Goal: Task Accomplishment & Management: Manage account settings

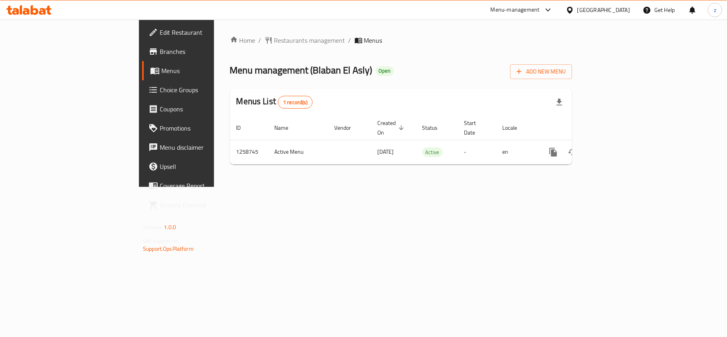
click at [620, 9] on div "[GEOGRAPHIC_DATA]" at bounding box center [603, 10] width 53 height 9
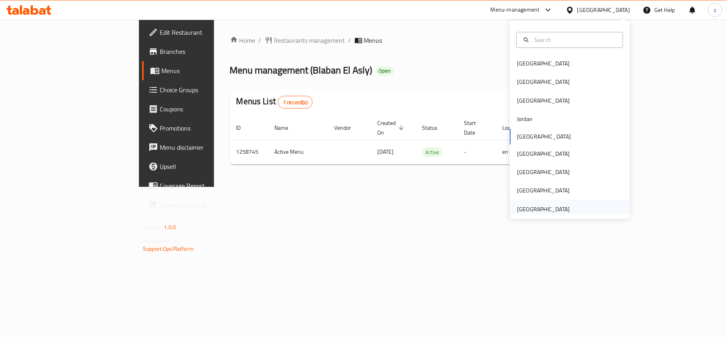
click at [527, 213] on div "United Arab Emirates" at bounding box center [543, 209] width 53 height 9
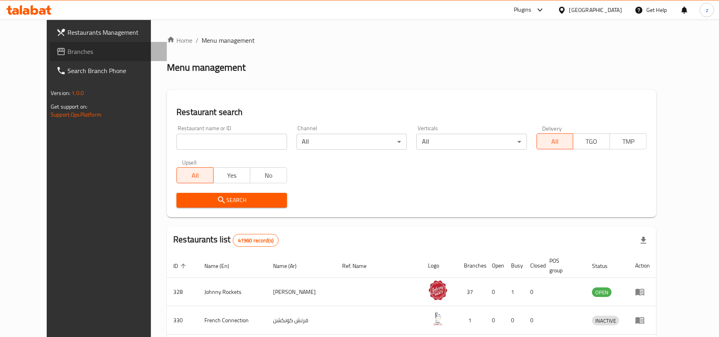
click at [67, 56] on span "Branches" at bounding box center [113, 52] width 93 height 10
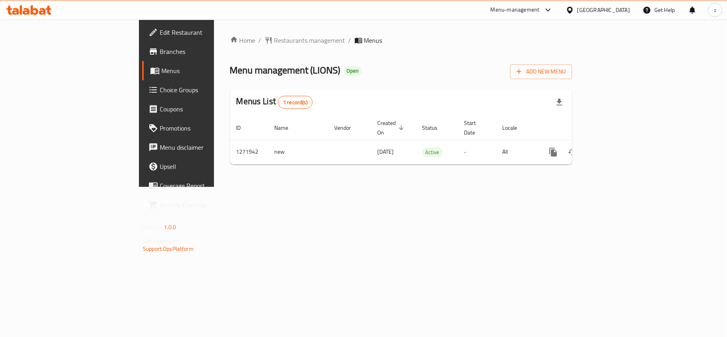
click at [160, 90] on span "Choice Groups" at bounding box center [207, 90] width 94 height 10
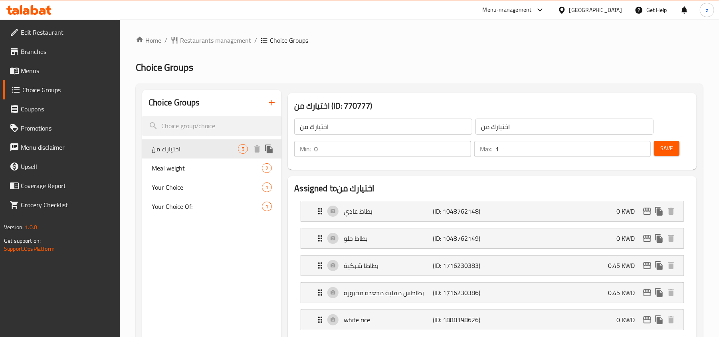
click at [191, 154] on div "اختيارك من 5" at bounding box center [211, 148] width 139 height 19
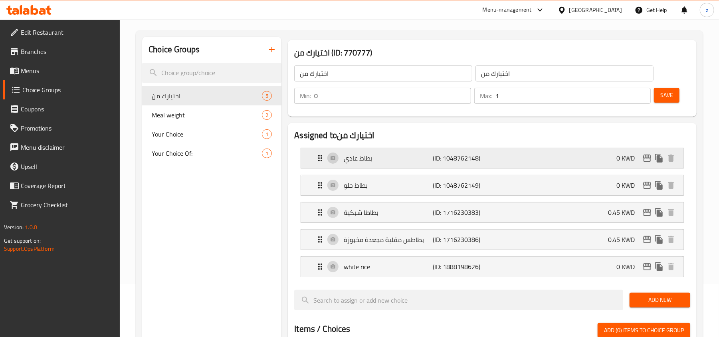
click at [320, 157] on icon "Expand" at bounding box center [320, 158] width 10 height 10
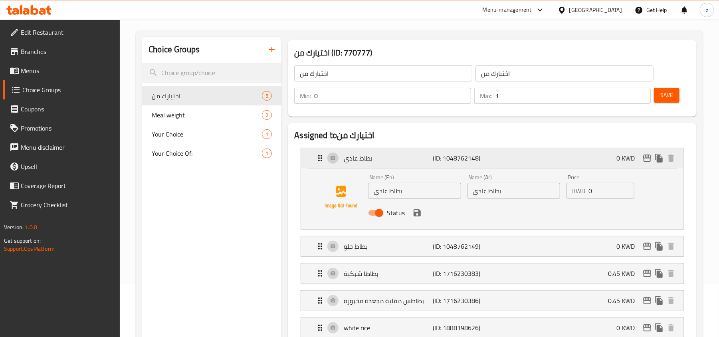
click at [320, 157] on icon "Expand" at bounding box center [320, 158] width 10 height 10
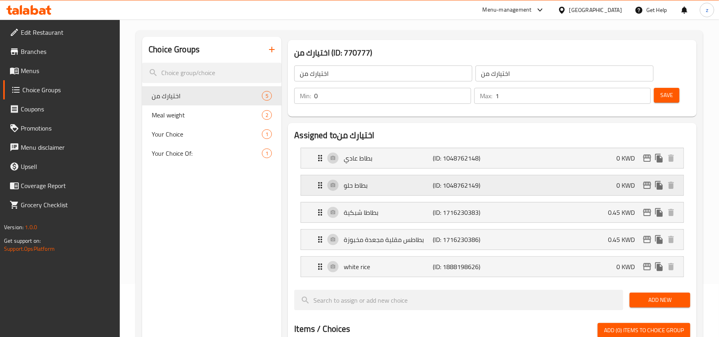
click at [320, 193] on div "بطاط حلو (ID: 1048762149) 0 KWD" at bounding box center [494, 185] width 358 height 20
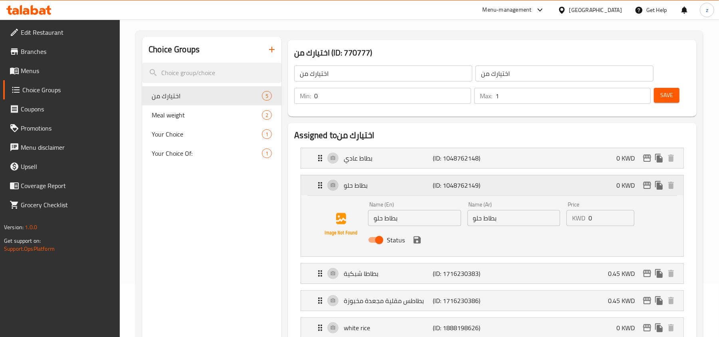
click at [320, 193] on div "بطاط حلو (ID: 1048762149) 0 KWD" at bounding box center [494, 185] width 358 height 20
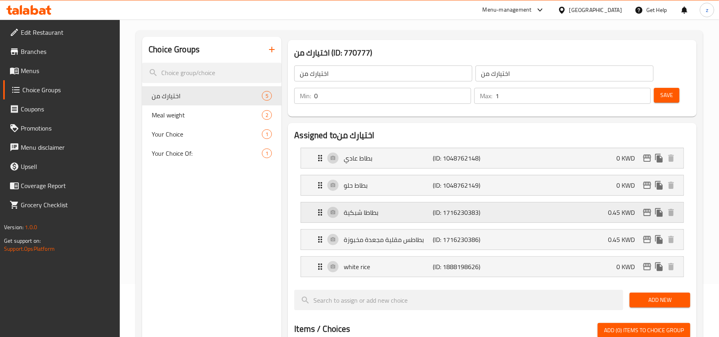
click at [323, 214] on icon "Expand" at bounding box center [320, 213] width 10 height 10
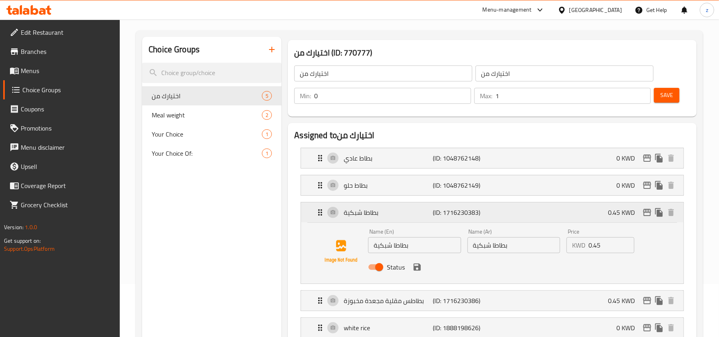
click at [323, 214] on icon "Expand" at bounding box center [320, 213] width 10 height 10
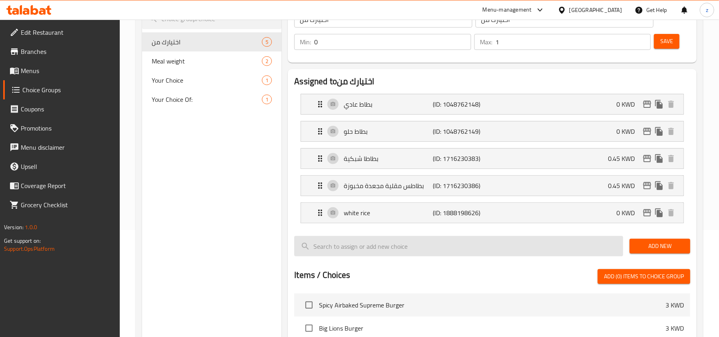
scroll to position [160, 0]
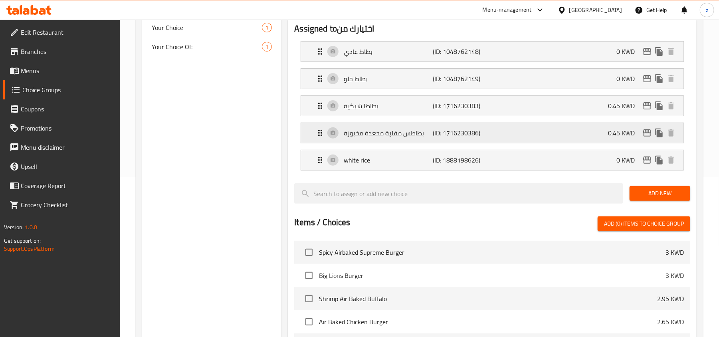
click at [320, 140] on div "بطاطس مقلية مجعدة مخبوزة (ID: 1716230386) 0.45 KWD" at bounding box center [494, 133] width 358 height 20
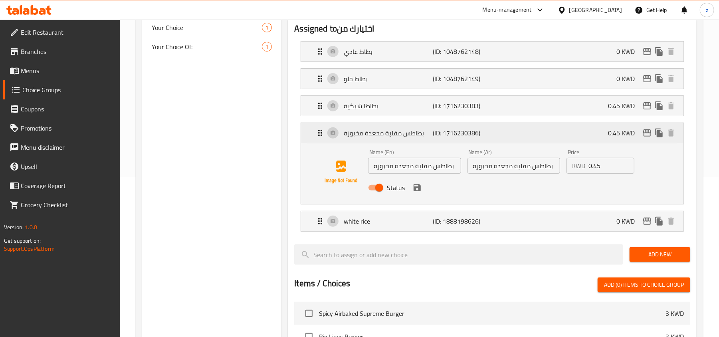
click at [320, 140] on div "بطاطس مقلية مجعدة مخبوزة (ID: 1716230386) 0.45 KWD" at bounding box center [494, 133] width 358 height 20
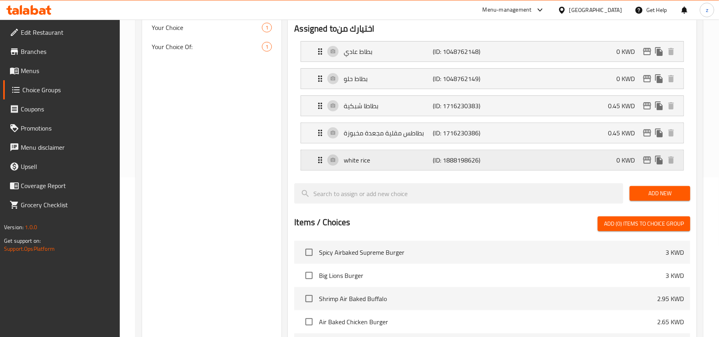
click at [318, 166] on div "white rice (ID: 1888198626) 0 KWD" at bounding box center [494, 160] width 358 height 20
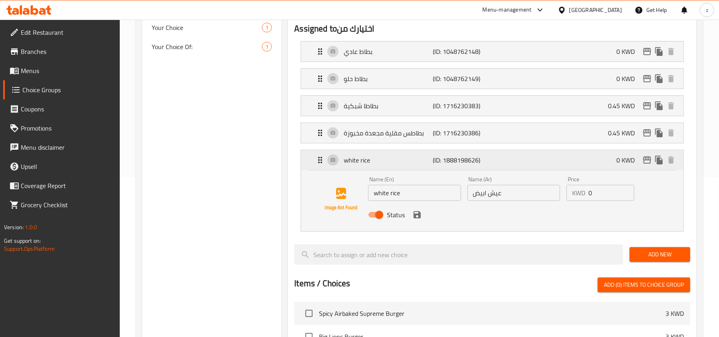
click at [317, 157] on icon "Expand" at bounding box center [320, 160] width 10 height 10
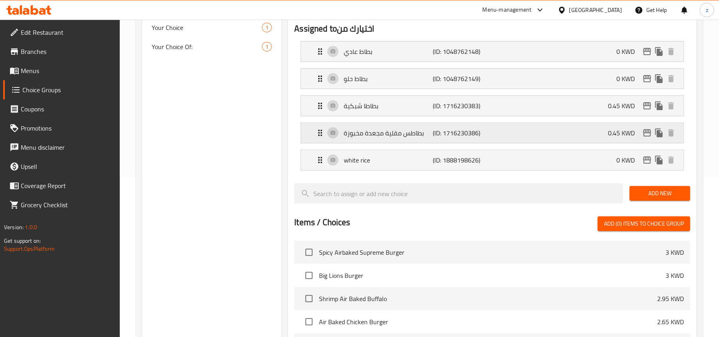
click at [316, 131] on icon "Expand" at bounding box center [320, 133] width 10 height 10
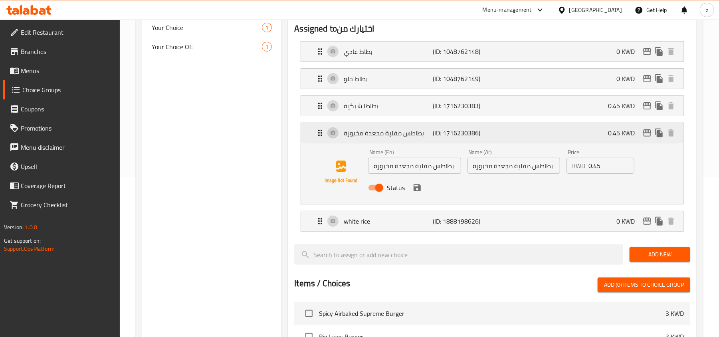
click at [323, 135] on icon "Expand" at bounding box center [320, 133] width 10 height 10
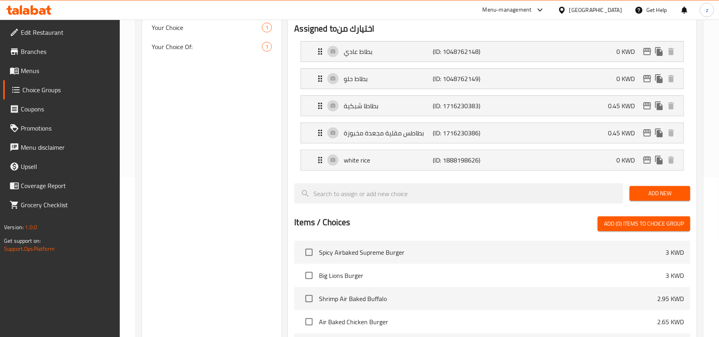
drag, startPoint x: 307, startPoint y: 106, endPoint x: 312, endPoint y: 109, distance: 5.8
click at [310, 107] on nav "بطاط عادي (ID: 1048762148) 0 KWD Name (En) بطاط عادي Name (En) Name (Ar) بطاط ع…" at bounding box center [492, 106] width 396 height 142
click at [313, 109] on nav "بطاط عادي (ID: 1048762148) 0 KWD Name (En) بطاط عادي Name (En) Name (Ar) بطاط ع…" at bounding box center [492, 106] width 396 height 143
click at [326, 108] on div "بطاطا شبكية (ID: 1716230383) 0.45 KWD" at bounding box center [494, 106] width 358 height 20
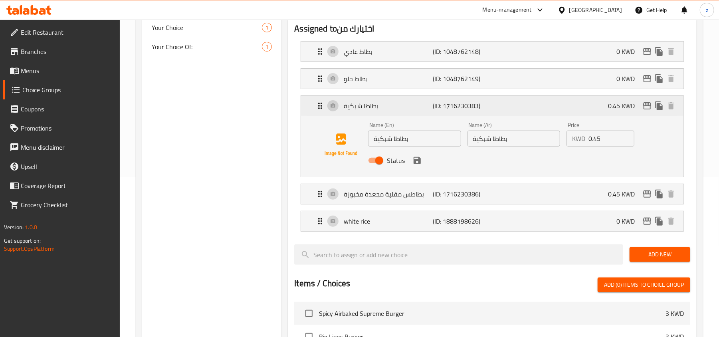
click at [323, 105] on icon "Expand" at bounding box center [320, 106] width 10 height 10
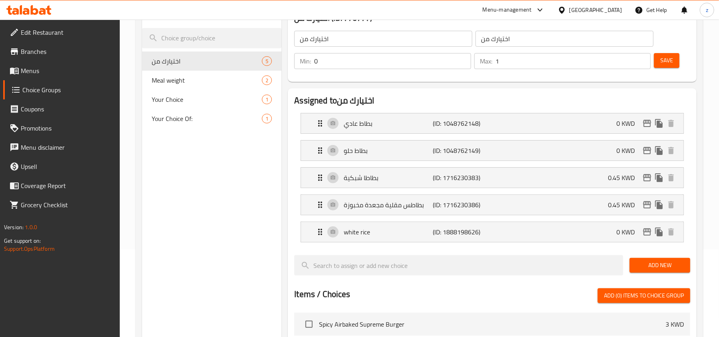
scroll to position [106, 0]
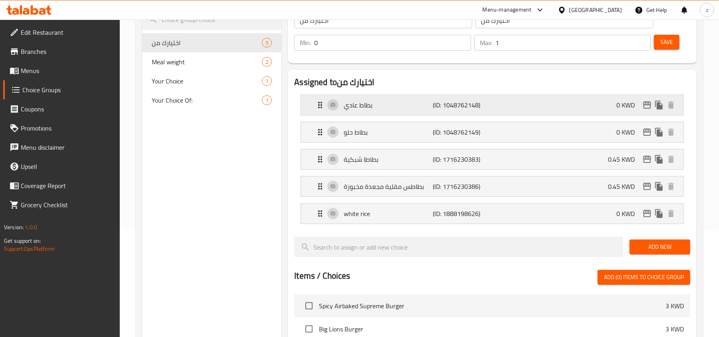
click at [323, 112] on div "بطاط عادي (ID: 1048762148) 0 KWD" at bounding box center [494, 105] width 358 height 20
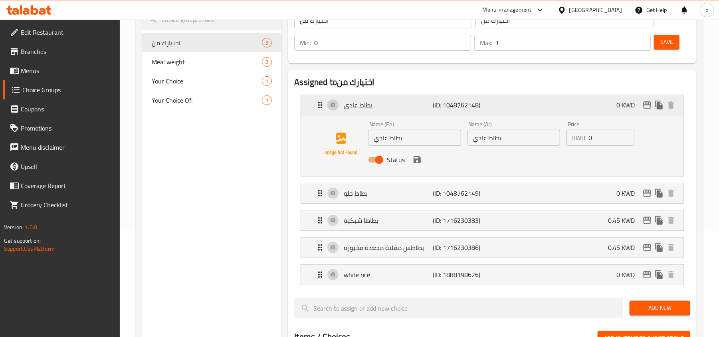
click at [323, 112] on div "بطاط عادي (ID: 1048762148) 0 KWD" at bounding box center [494, 105] width 358 height 20
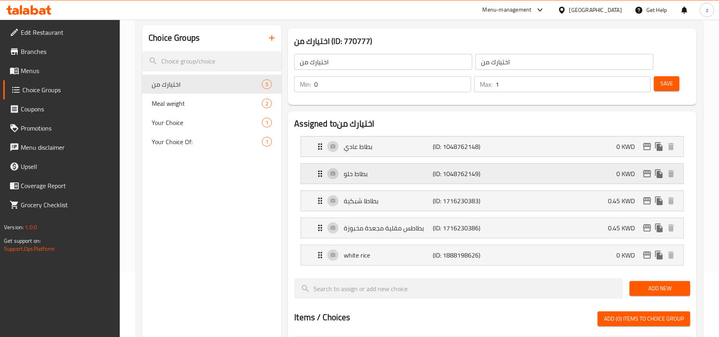
scroll to position [53, 0]
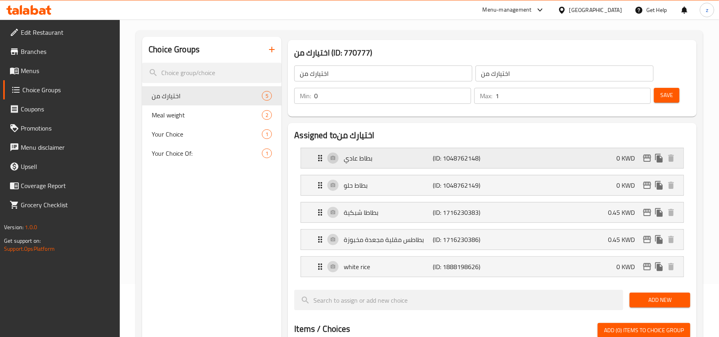
click at [324, 155] on icon "Expand" at bounding box center [320, 158] width 10 height 10
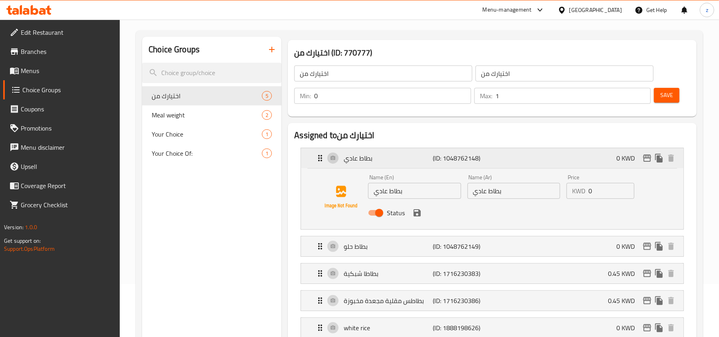
click at [324, 155] on icon "Expand" at bounding box center [320, 158] width 10 height 10
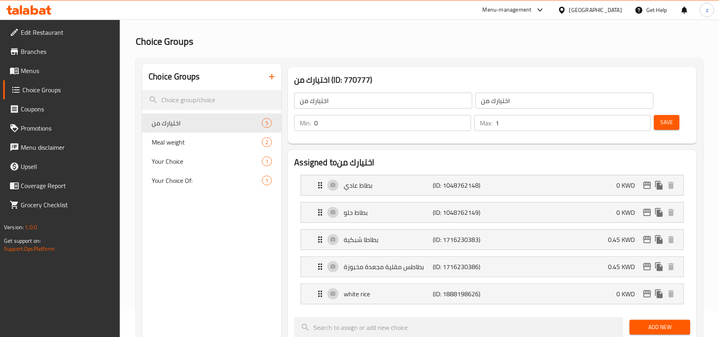
scroll to position [0, 0]
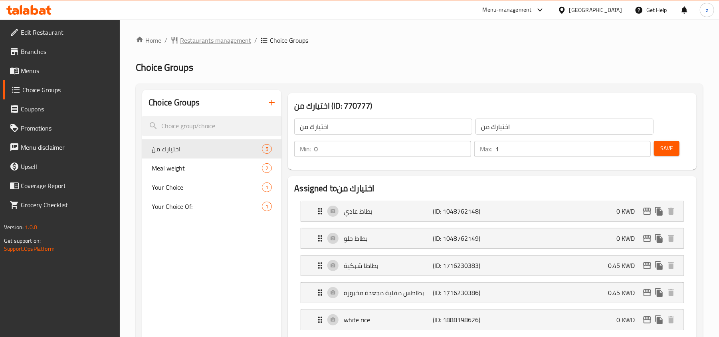
click at [214, 36] on span "Restaurants management" at bounding box center [215, 41] width 71 height 10
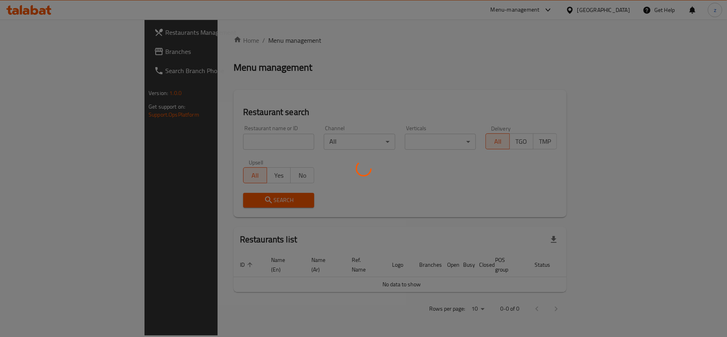
click at [61, 53] on div at bounding box center [363, 168] width 727 height 337
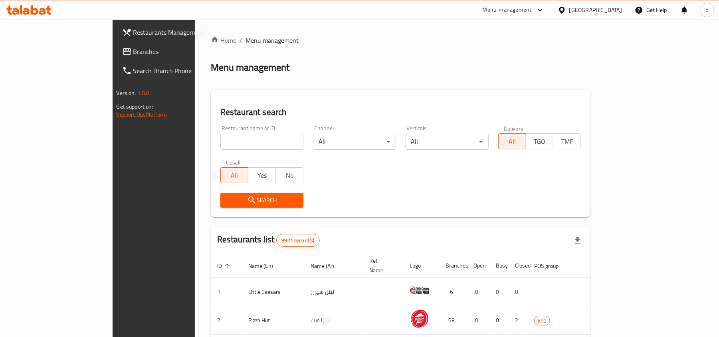
click at [133, 51] on span "Branches" at bounding box center [179, 52] width 93 height 10
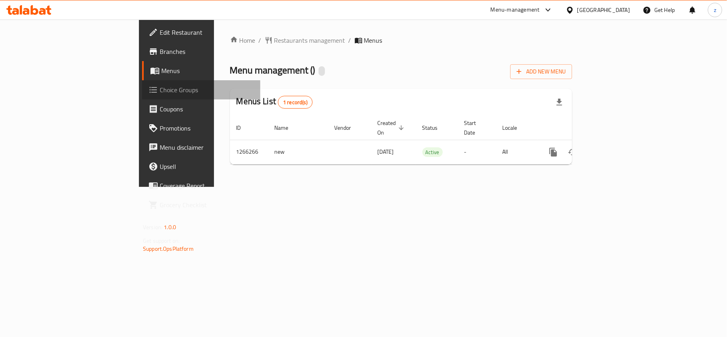
click at [160, 93] on span "Choice Groups" at bounding box center [207, 90] width 94 height 10
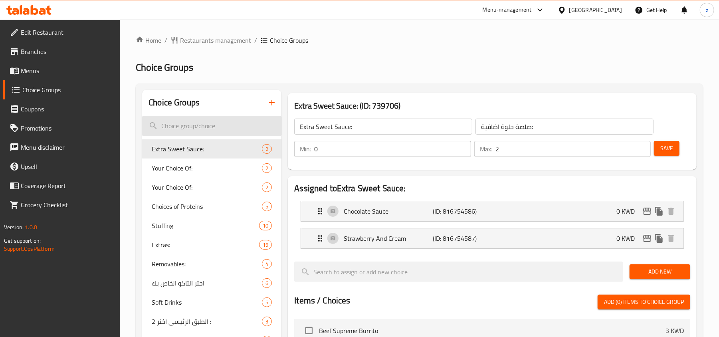
click at [199, 128] on input "search" at bounding box center [211, 126] width 139 height 20
paste input "Add on"
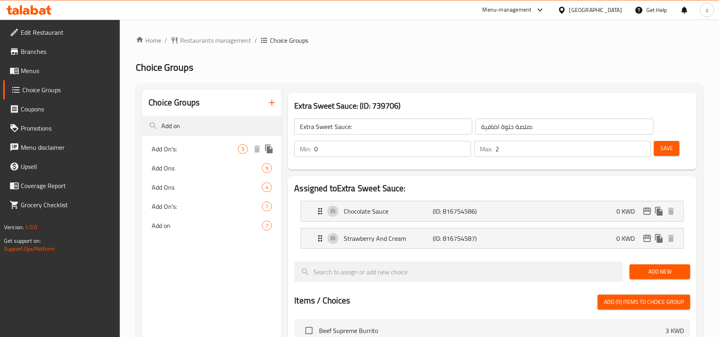
type input "Add on"
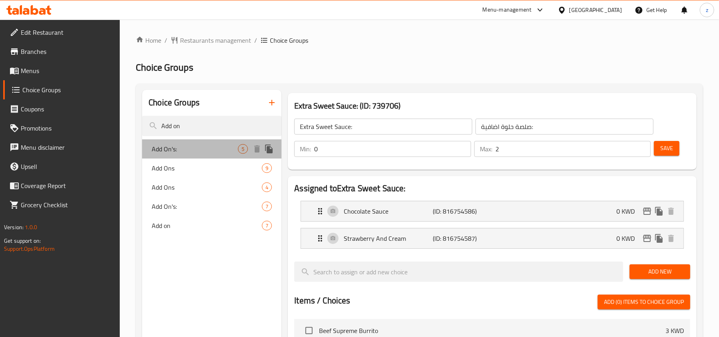
click at [182, 154] on div "Add On's: 5" at bounding box center [211, 148] width 139 height 19
type input "Add On's:"
type input "الإضافات:"
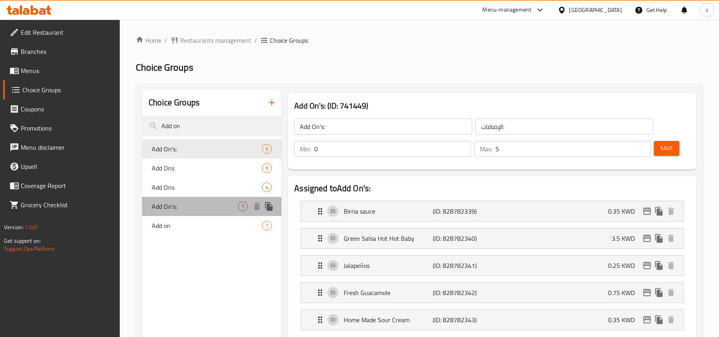
click at [212, 206] on span "Add On's:" at bounding box center [195, 207] width 86 height 10
type input "7"
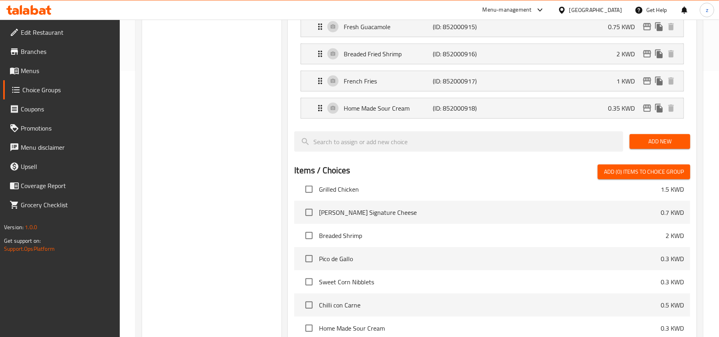
scroll to position [319, 0]
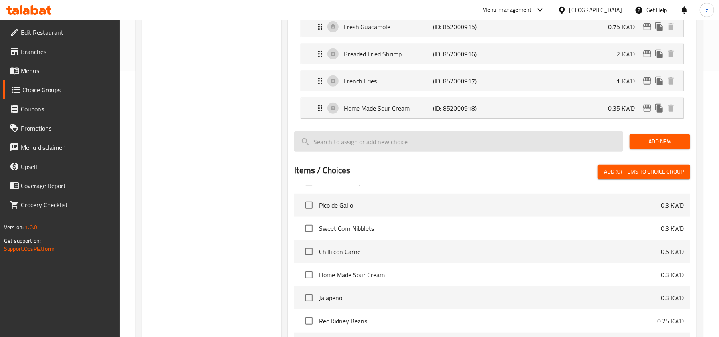
click at [328, 140] on input "search" at bounding box center [458, 141] width 329 height 20
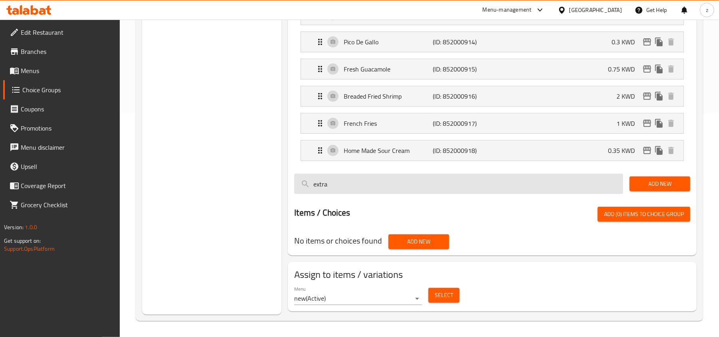
scroll to position [266, 0]
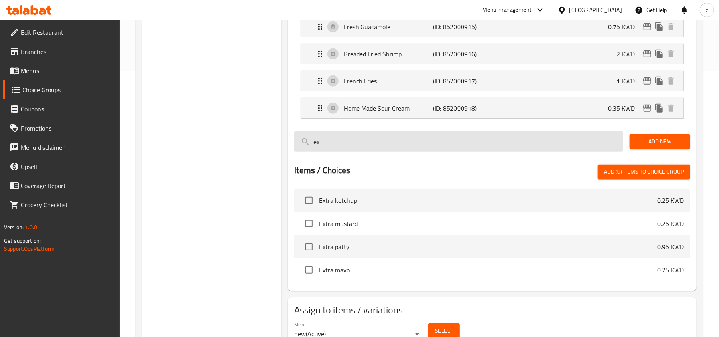
type input "e"
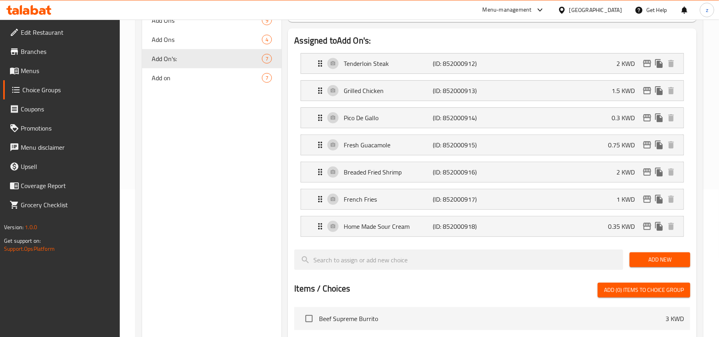
scroll to position [160, 0]
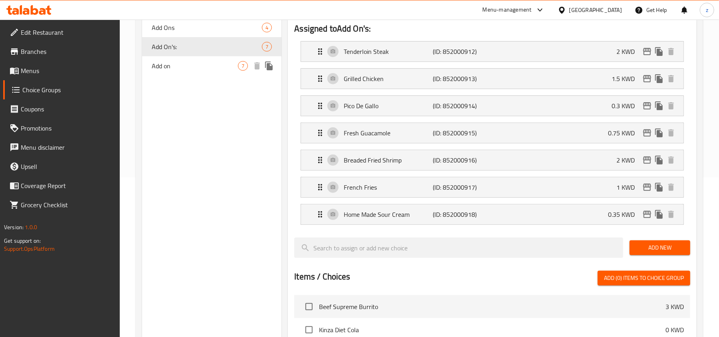
click at [179, 61] on span "Add on" at bounding box center [195, 66] width 86 height 10
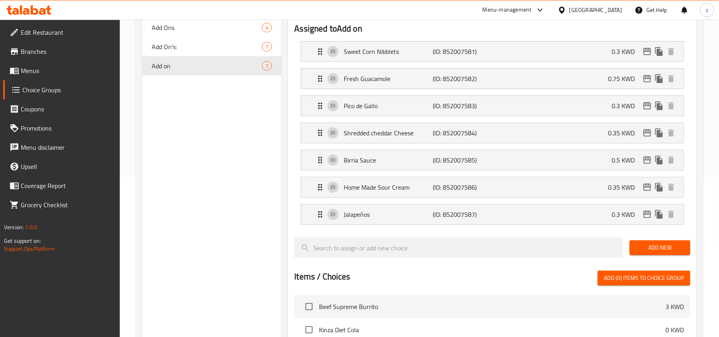
type input "Add on"
type input "اضافات"
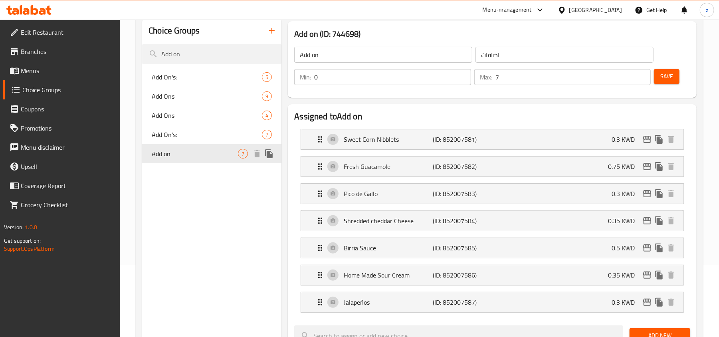
scroll to position [53, 0]
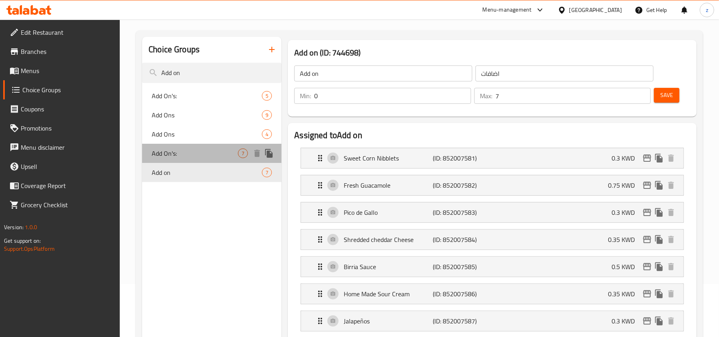
click at [165, 154] on span "Add On's:" at bounding box center [195, 153] width 86 height 10
type input "Add On's:"
type input "الإضافات:"
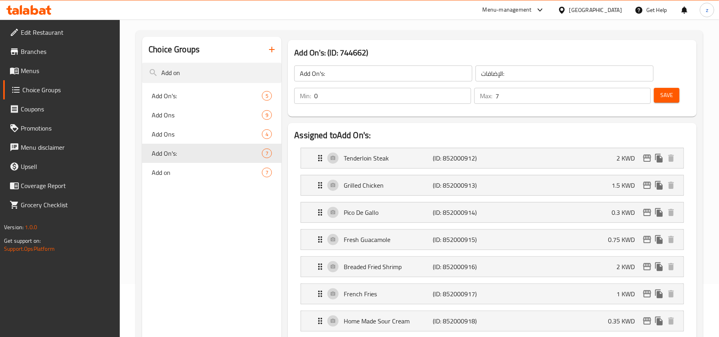
scroll to position [106, 0]
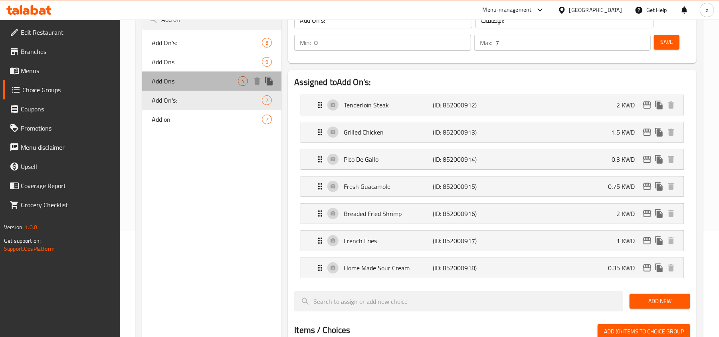
click at [229, 79] on span "Add Ons" at bounding box center [195, 81] width 86 height 10
type input "Add Ons"
type input "اضافات"
type input "4"
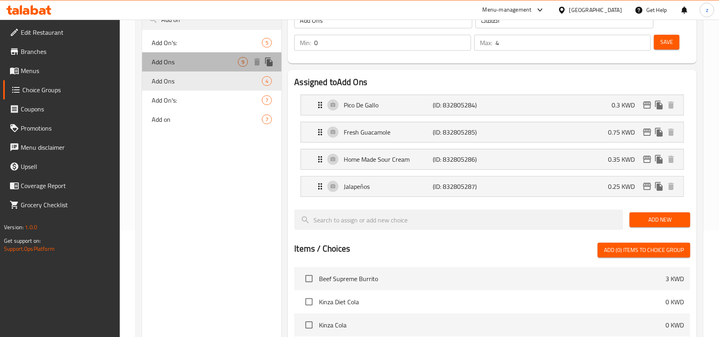
click at [211, 66] on span "Add Ons" at bounding box center [195, 62] width 86 height 10
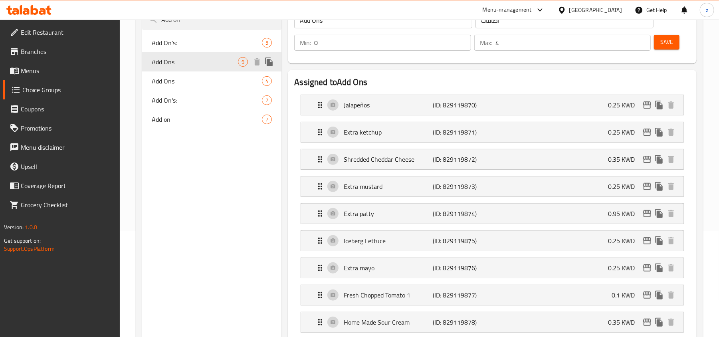
type input "إضافات"
type input "9"
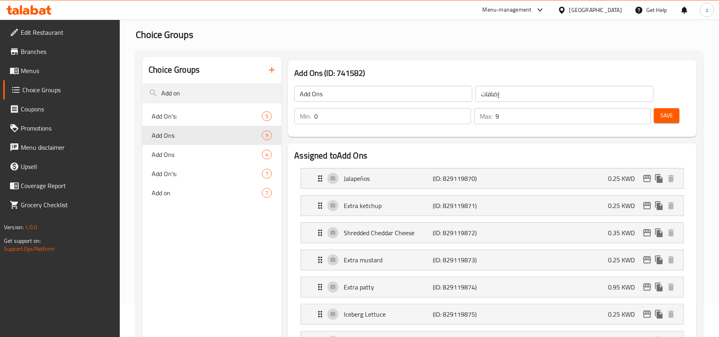
scroll to position [0, 0]
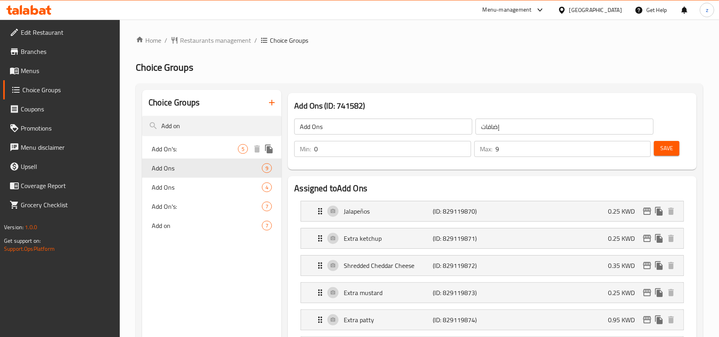
click at [189, 148] on span "Add On's:" at bounding box center [195, 149] width 86 height 10
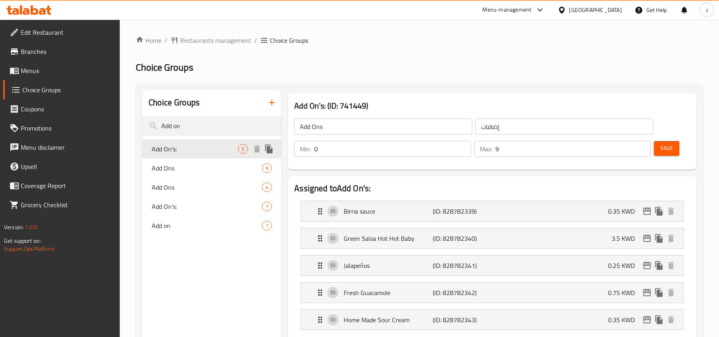
type input "Add On's:"
type input "الإضافات:"
type input "5"
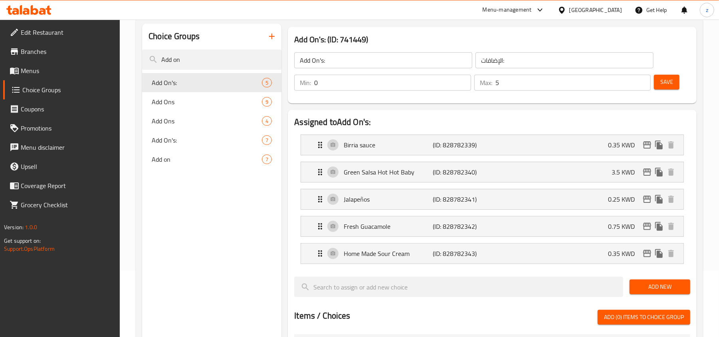
scroll to position [53, 0]
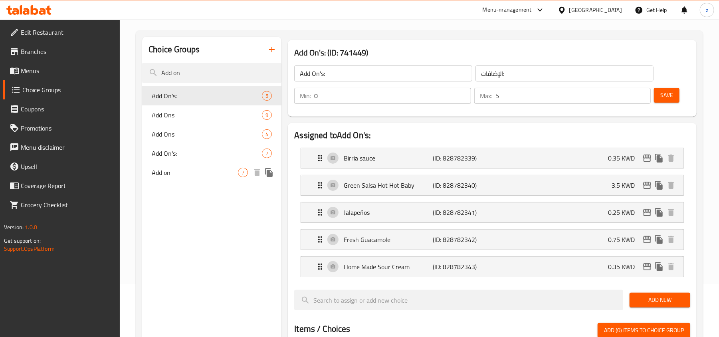
click at [180, 177] on div "Add on 7" at bounding box center [211, 172] width 139 height 19
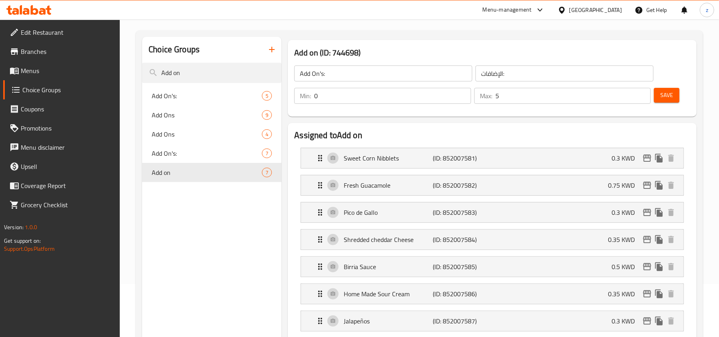
type input "Add on"
type input "اضافات"
type input "7"
click at [198, 147] on div "Add On's: 7" at bounding box center [211, 153] width 139 height 19
type input "Add On's:"
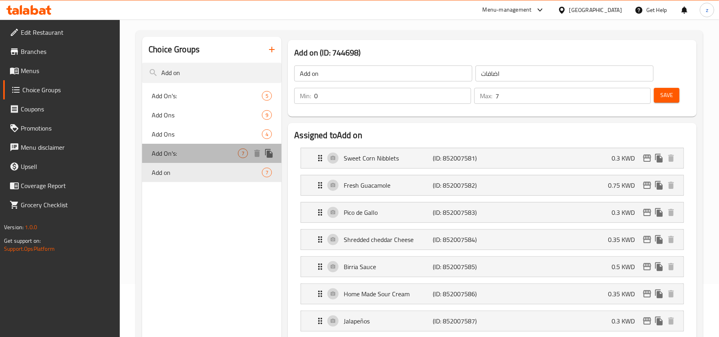
type input "الإضافات:"
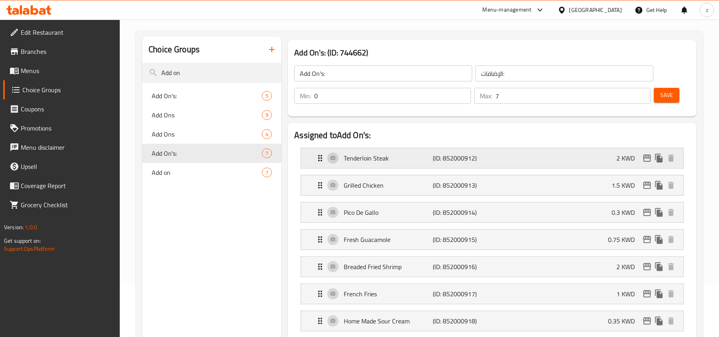
click at [318, 160] on icon "Expand" at bounding box center [320, 158] width 10 height 10
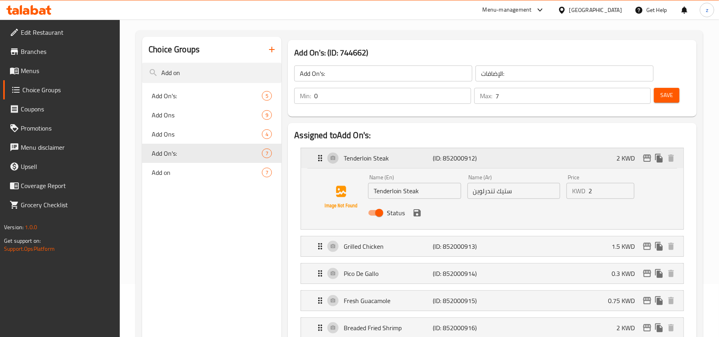
click at [318, 160] on icon "Expand" at bounding box center [320, 158] width 10 height 10
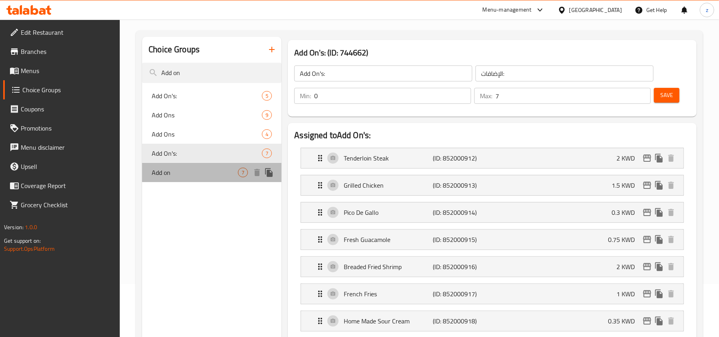
click at [198, 174] on span "Add on" at bounding box center [195, 173] width 86 height 10
type input "Add on"
type input "اضافات"
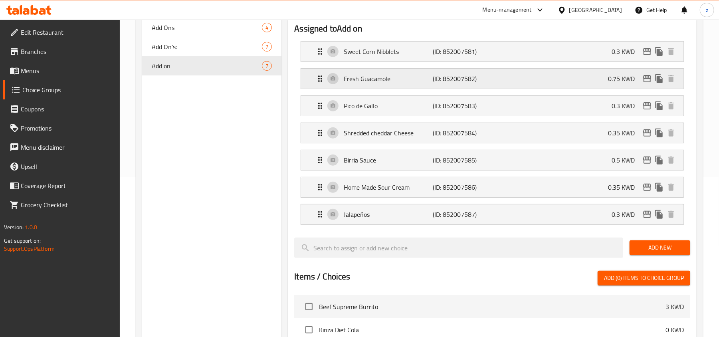
scroll to position [106, 0]
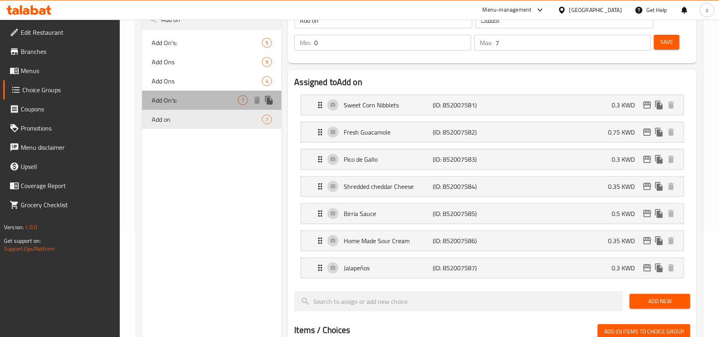
click at [224, 99] on span "Add On's:" at bounding box center [195, 100] width 86 height 10
type input "Add On's:"
type input "الإضافات:"
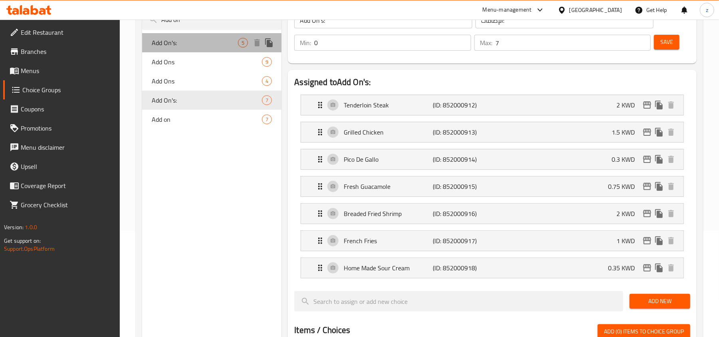
click at [225, 45] on span "Add On's:" at bounding box center [195, 43] width 86 height 10
type input "5"
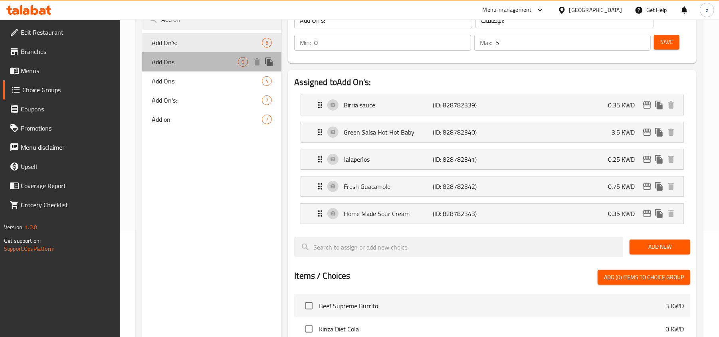
click at [215, 53] on div "Add Ons 9" at bounding box center [211, 61] width 139 height 19
type input "Add Ons"
type input "إضافات"
type input "9"
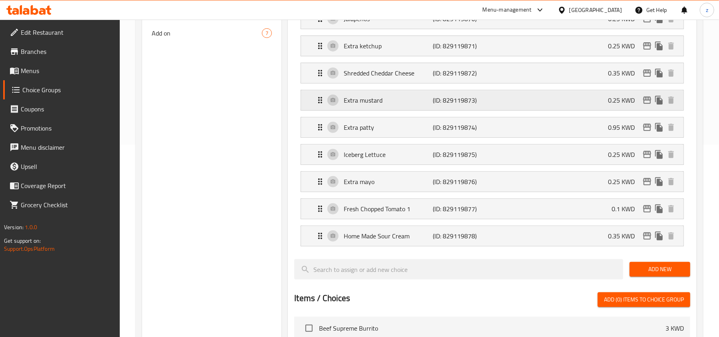
scroll to position [53, 0]
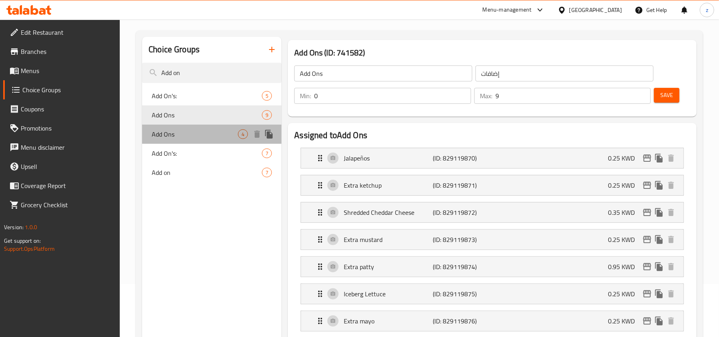
click at [200, 131] on span "Add Ons" at bounding box center [195, 134] width 86 height 10
type input "Add Ons"
type input "اضافات"
type input "4"
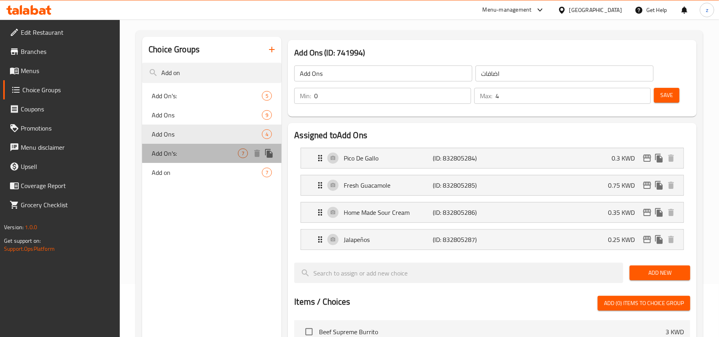
click at [185, 156] on span "Add On's:" at bounding box center [195, 153] width 86 height 10
type input "Add On's:"
type input "الإضافات:"
type input "7"
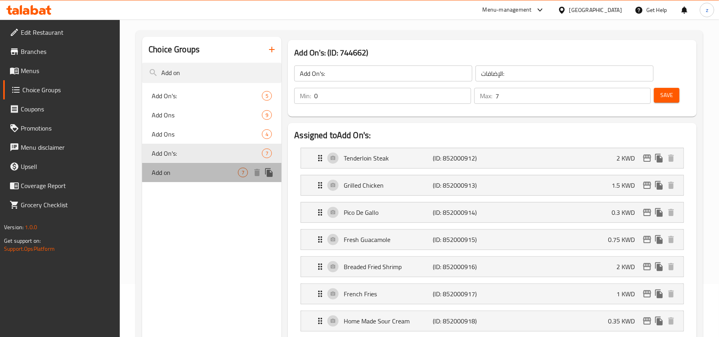
click at [184, 181] on div "Add on 7" at bounding box center [211, 172] width 139 height 19
type input "Add on"
type input "اضافات"
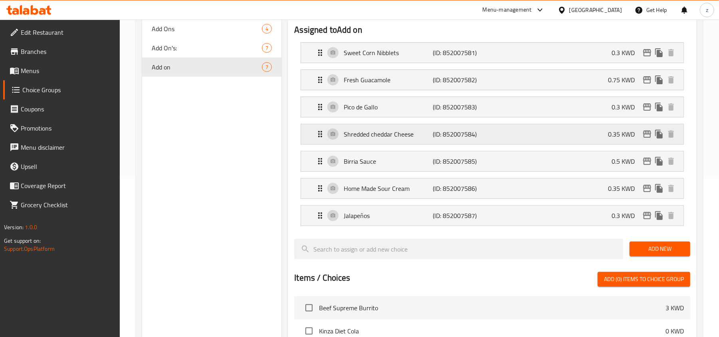
scroll to position [160, 0]
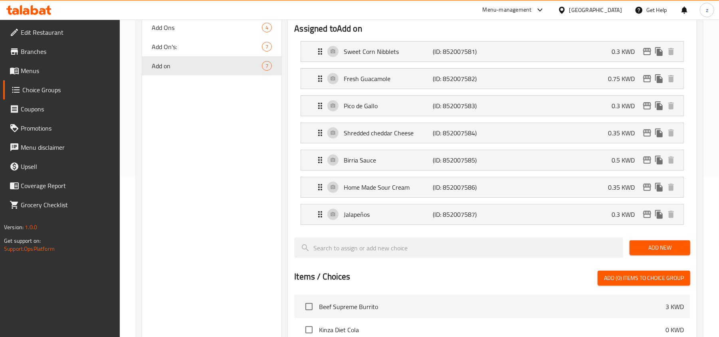
click at [433, 238] on div at bounding box center [458, 247] width 335 height 27
drag, startPoint x: 699, startPoint y: 143, endPoint x: 699, endPoint y: 149, distance: 6.8
click at [699, 149] on div "Assigned to Add on Sweet Corn Nibblets (ID: 852007581) 0.3 KWD Name (En) Sweet …" at bounding box center [492, 258] width 415 height 490
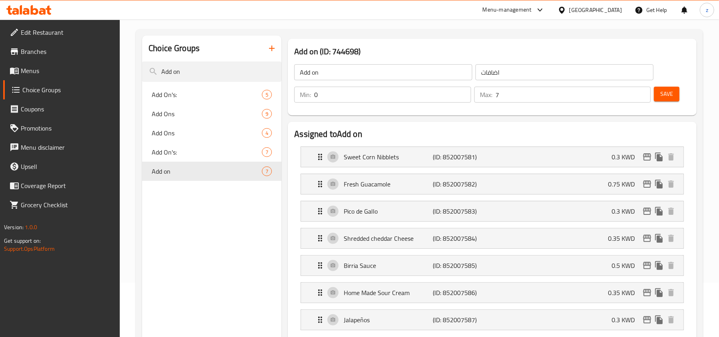
scroll to position [53, 0]
click at [181, 152] on span "Add On's:" at bounding box center [195, 153] width 86 height 10
type input "Add On's:"
type input "الإضافات:"
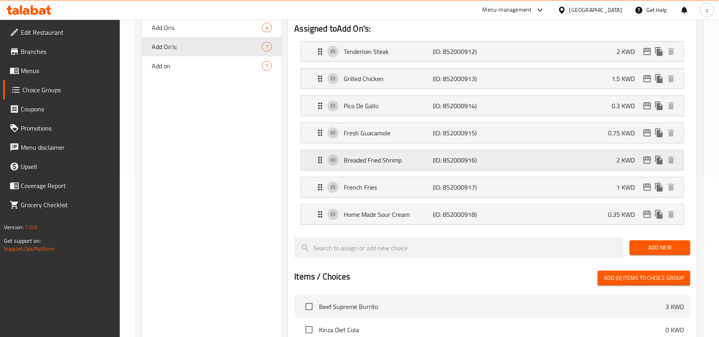
scroll to position [106, 0]
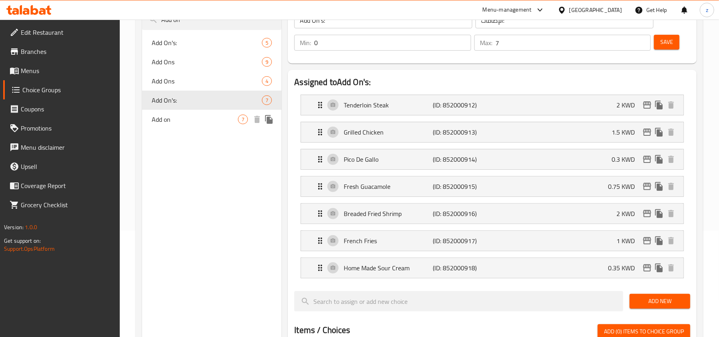
click at [190, 111] on div "Add on 7" at bounding box center [211, 119] width 139 height 19
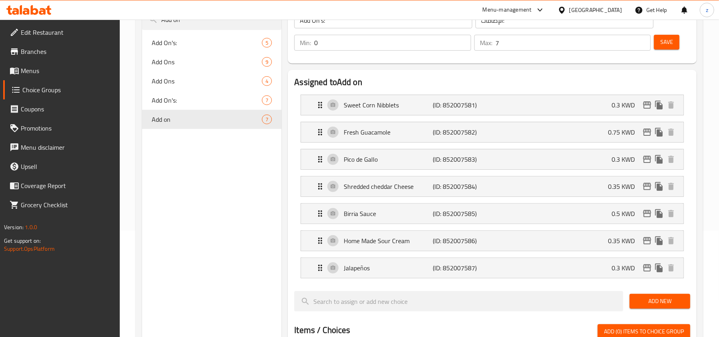
type input "Add on"
type input "اضافات"
click at [321, 215] on icon "Expand" at bounding box center [320, 213] width 4 height 6
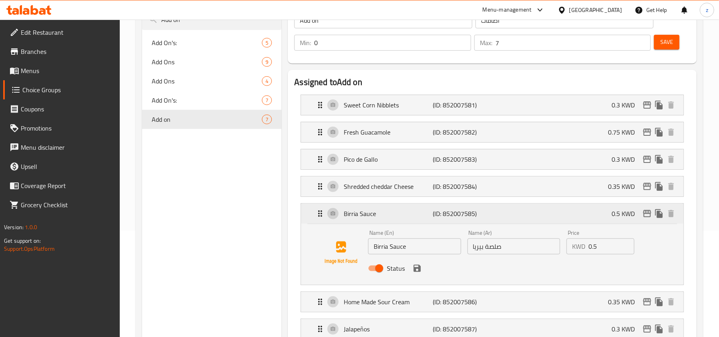
click at [321, 215] on icon "Expand" at bounding box center [320, 213] width 4 height 6
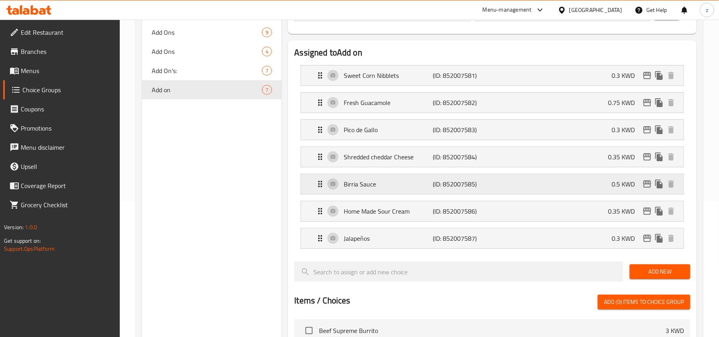
scroll to position [160, 0]
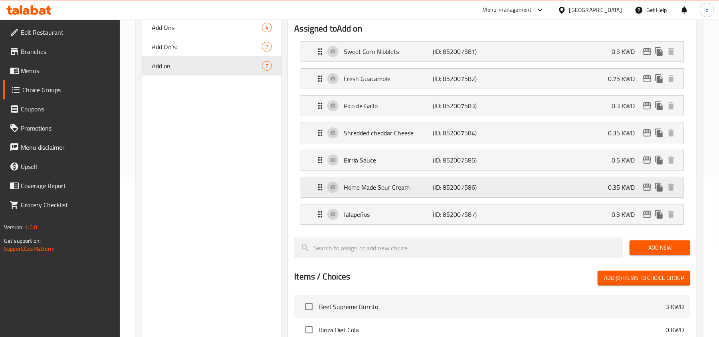
click at [317, 189] on icon "Expand" at bounding box center [320, 187] width 10 height 10
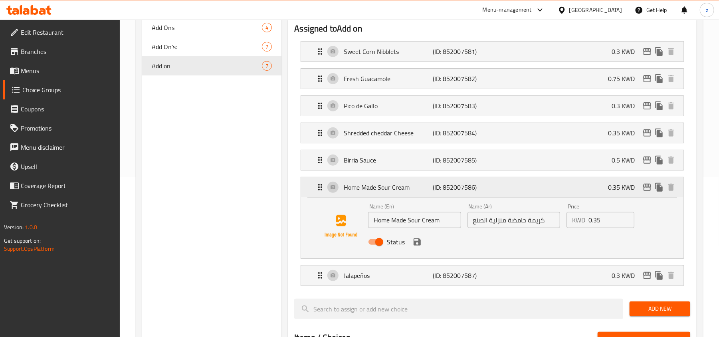
click at [317, 189] on icon "Expand" at bounding box center [320, 187] width 10 height 10
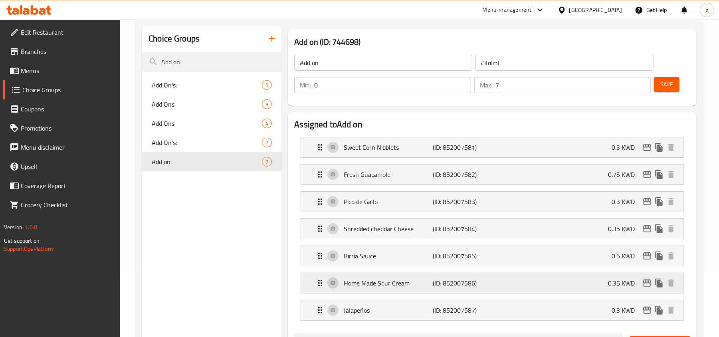
scroll to position [53, 0]
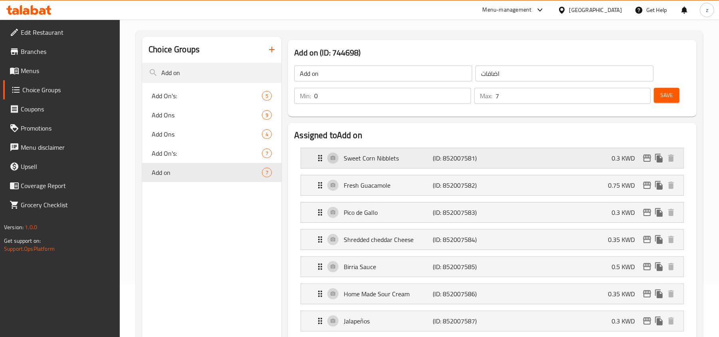
click at [317, 167] on div "Sweet Corn Nibblets (ID: 852007581) 0.3 KWD" at bounding box center [494, 158] width 358 height 20
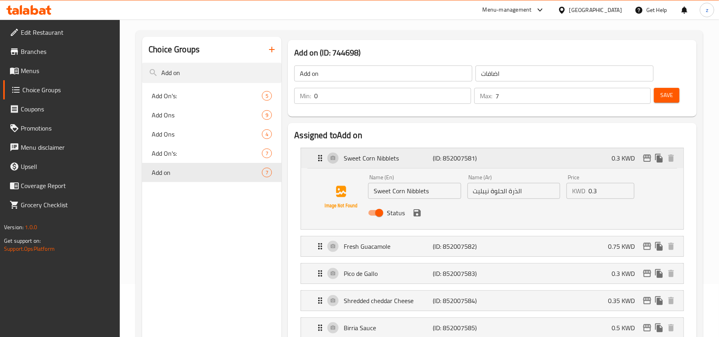
click at [317, 164] on div "Sweet Corn Nibblets (ID: 852007581) 0.3 KWD" at bounding box center [494, 158] width 358 height 20
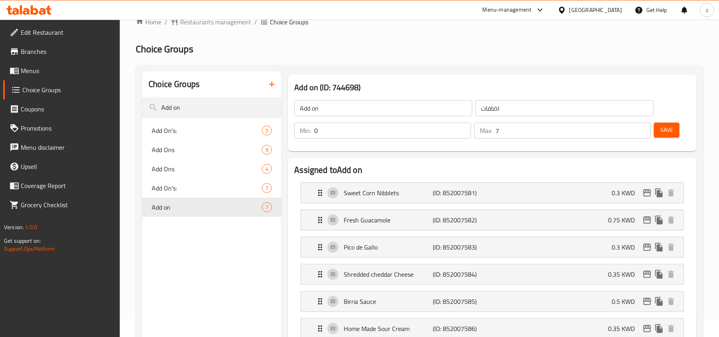
scroll to position [0, 0]
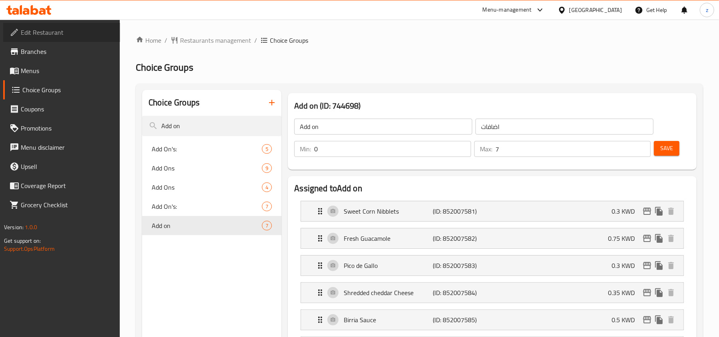
click at [48, 37] on span "Edit Restaurant" at bounding box center [67, 33] width 93 height 10
